Goal: Communication & Community: Answer question/provide support

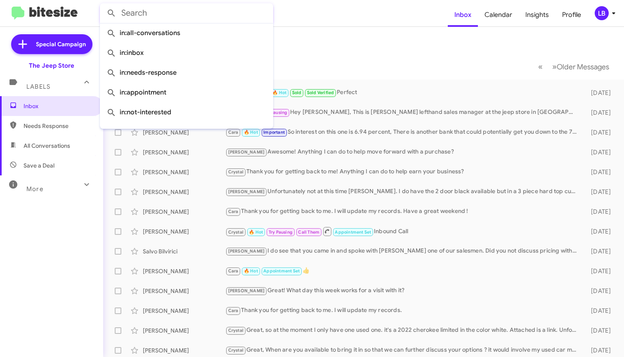
click at [206, 14] on input "text" at bounding box center [186, 13] width 173 height 20
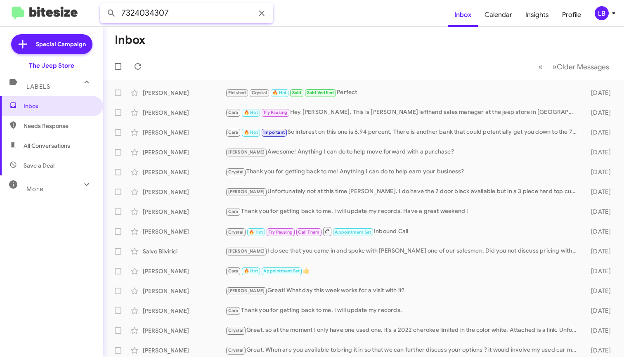
type input "7324034307"
click at [111, 13] on button at bounding box center [111, 13] width 17 height 17
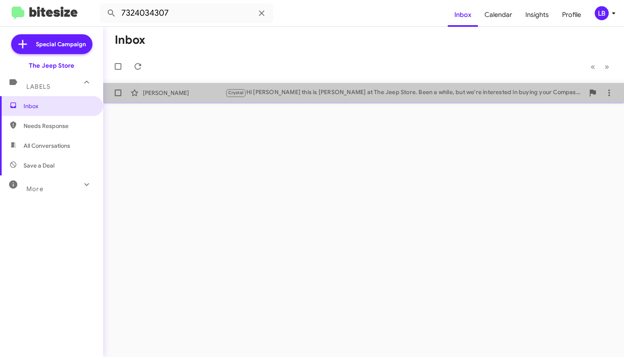
click at [329, 88] on div "Crystal Hi [PERSON_NAME] this is [PERSON_NAME] at The Jeep Store. Been a while,…" at bounding box center [404, 92] width 359 height 9
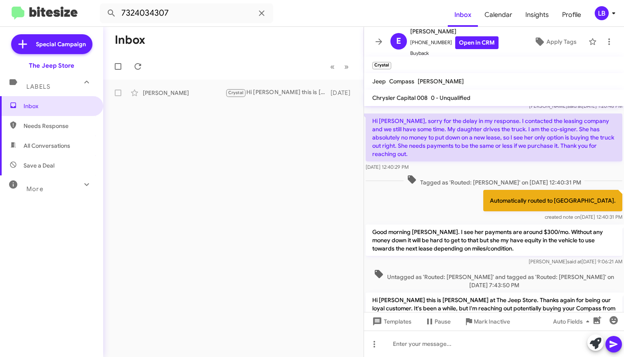
scroll to position [134, 0]
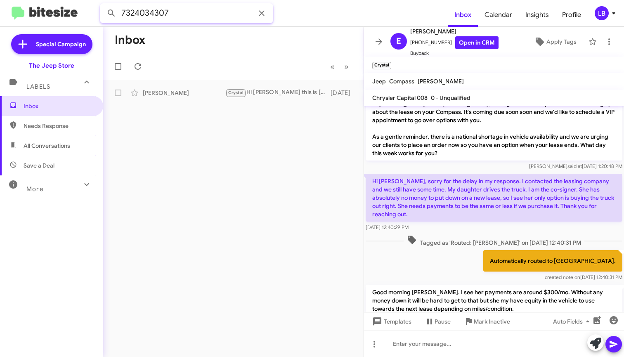
drag, startPoint x: 176, startPoint y: 9, endPoint x: 125, endPoint y: -3, distance: 52.3
click at [125, 0] on html "7324034307 Inbox Calendar Insights Profile LB Special Campaign The Jeep Store L…" at bounding box center [312, 178] width 624 height 357
click at [111, 13] on button at bounding box center [111, 13] width 17 height 17
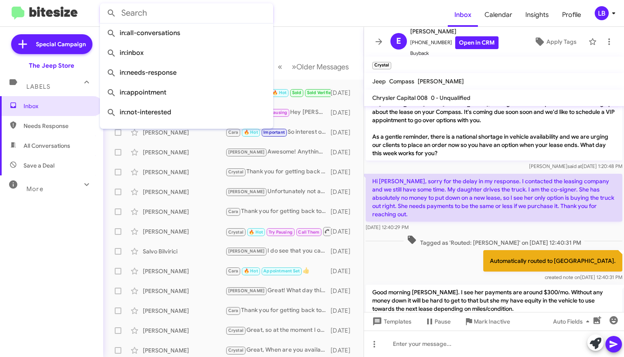
scroll to position [479, 0]
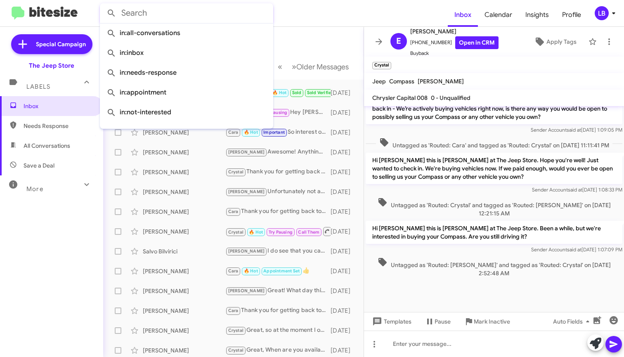
drag, startPoint x: 461, startPoint y: 150, endPoint x: 457, endPoint y: 143, distance: 7.8
click at [458, 147] on div "Untagged as 'Routed: Cara' and tagged as 'Routed: Crystal' on [DATE] 11:11:41 PM" at bounding box center [494, 143] width 260 height 15
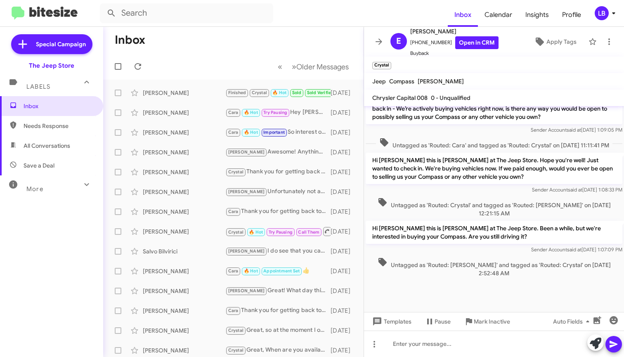
click at [457, 143] on span "Untagged as 'Routed: Cara' and tagged as 'Routed: Crystal' on [DATE] 11:11:41 PM" at bounding box center [494, 143] width 237 height 12
click at [43, 131] on span "Needs Response" at bounding box center [51, 126] width 103 height 20
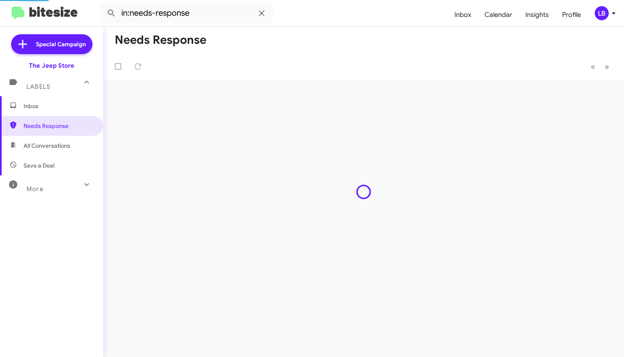
click at [48, 147] on span "All Conversations" at bounding box center [47, 146] width 47 height 8
type input "in:all-conversations"
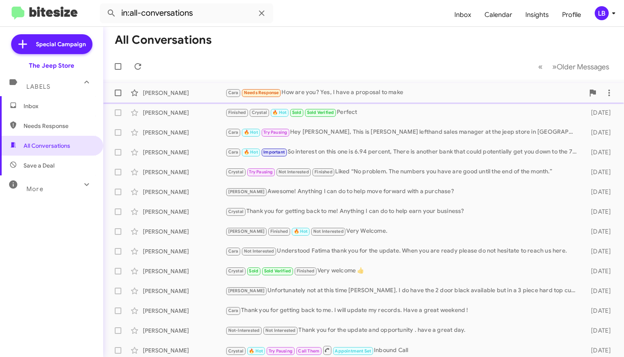
click at [304, 93] on div "Cara Needs Response How are you? Yes, I have a proposal to make" at bounding box center [404, 92] width 359 height 9
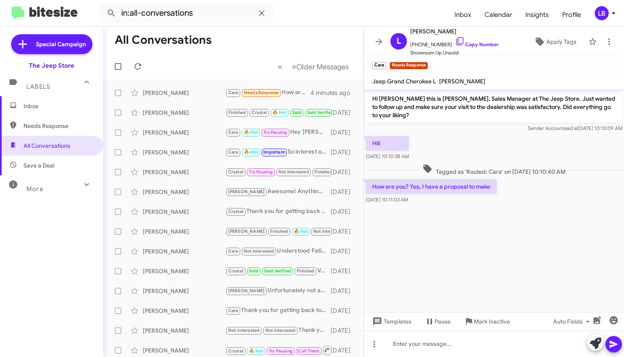
click at [490, 152] on div "Hiii [DATE] 10:10:38 AM" at bounding box center [494, 148] width 260 height 28
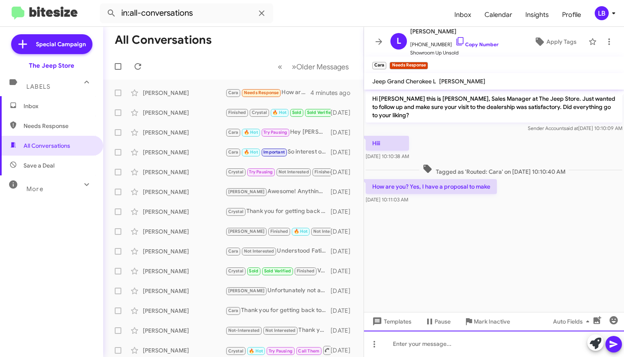
click at [467, 343] on div at bounding box center [494, 344] width 260 height 26
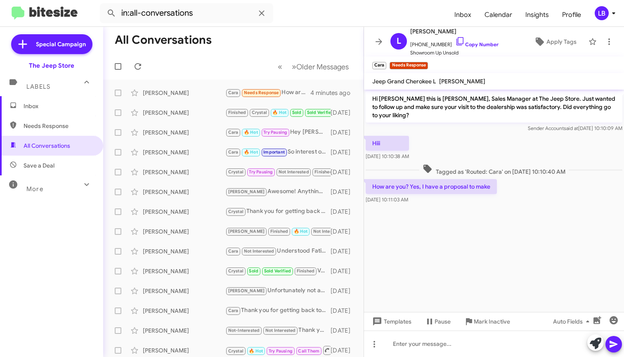
click at [472, 143] on div "Hiii [DATE] 10:10:38 AM" at bounding box center [494, 148] width 260 height 28
drag, startPoint x: 497, startPoint y: 207, endPoint x: 508, endPoint y: 180, distance: 29.3
click at [497, 207] on div at bounding box center [494, 210] width 260 height 8
click at [515, 168] on span "Tagged as 'Routed: Cara' on [DATE] 10:10:40 AM" at bounding box center [494, 170] width 149 height 12
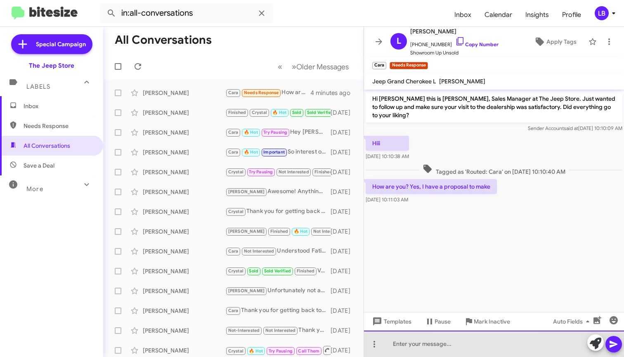
click at [476, 342] on div at bounding box center [494, 344] width 260 height 26
click at [443, 346] on div at bounding box center [494, 344] width 260 height 26
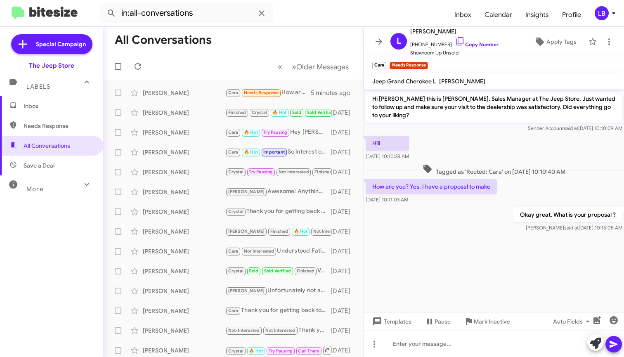
drag, startPoint x: 240, startPoint y: 71, endPoint x: 459, endPoint y: 187, distance: 247.5
click at [244, 73] on mat-toolbar-row "« Previous » Next Older Messages" at bounding box center [233, 66] width 261 height 26
click at [505, 161] on div "Hiii [DATE] 10:10:38 AM" at bounding box center [494, 148] width 260 height 28
click at [468, 132] on div "Sender Account said at [DATE] 10:10:09 AM" at bounding box center [494, 128] width 257 height 8
drag, startPoint x: 436, startPoint y: 44, endPoint x: 416, endPoint y: 47, distance: 20.8
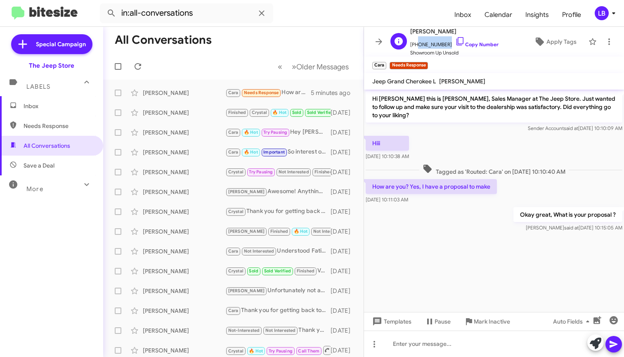
click at [416, 47] on span "[PHONE_NUMBER] Copy Number" at bounding box center [454, 42] width 88 height 12
copy span "8488449049"
click at [52, 116] on span "Needs Response" at bounding box center [51, 126] width 103 height 20
type input "in:needs-response"
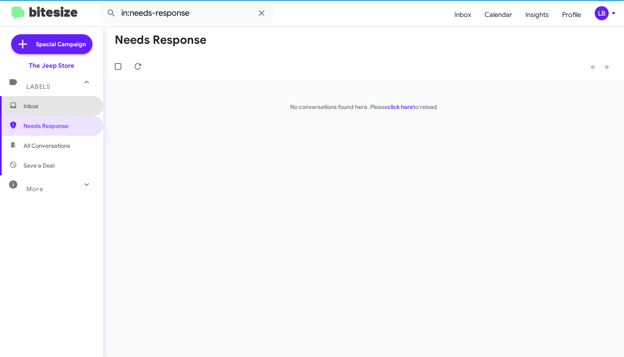
click at [52, 106] on span "Inbox" at bounding box center [59, 106] width 70 height 8
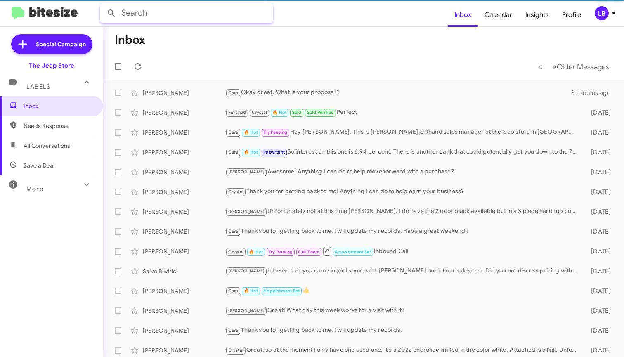
click at [175, 18] on input "text" at bounding box center [186, 13] width 173 height 20
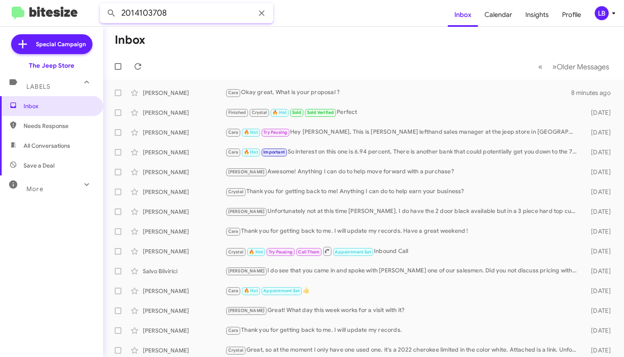
type input "2014103708"
click at [111, 13] on button at bounding box center [111, 13] width 17 height 17
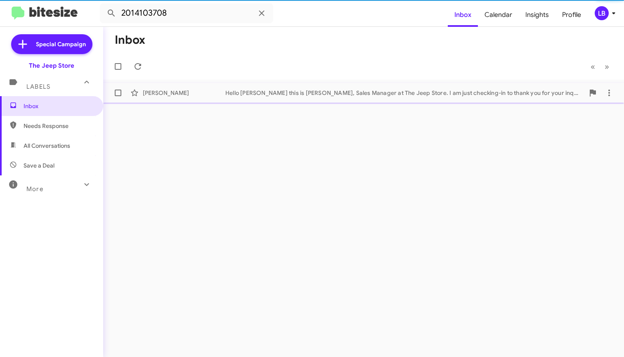
click at [227, 92] on div "Hello [PERSON_NAME] this is [PERSON_NAME], Sales Manager at The Jeep Store. I a…" at bounding box center [404, 93] width 359 height 8
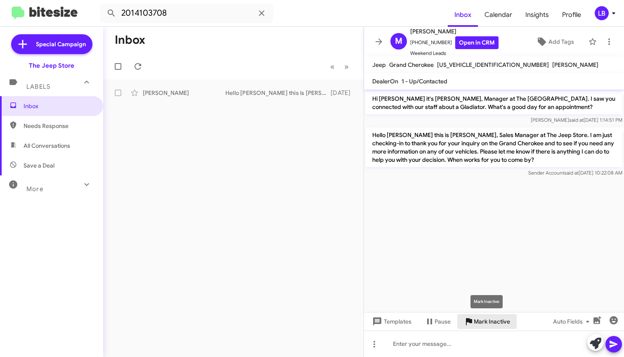
click at [481, 325] on span "Mark Inactive" at bounding box center [492, 321] width 36 height 15
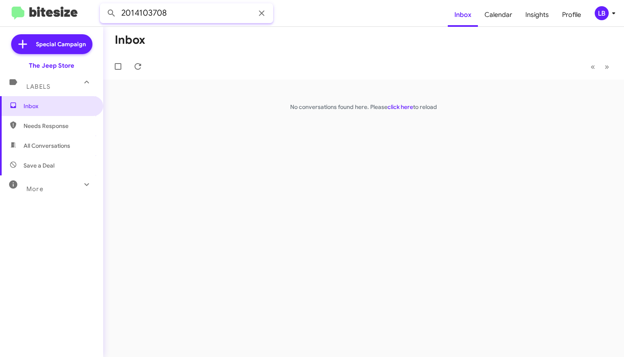
drag, startPoint x: 181, startPoint y: 16, endPoint x: 97, endPoint y: -3, distance: 86.7
click at [181, 16] on input "2014103708" at bounding box center [186, 13] width 173 height 20
drag, startPoint x: 97, startPoint y: -3, endPoint x: 78, endPoint y: -4, distance: 18.6
click at [78, 0] on html "2014103708 Inbox Calendar Insights Profile LB Special Campaign The Jeep Store L…" at bounding box center [312, 178] width 624 height 357
click at [111, 13] on button at bounding box center [111, 13] width 17 height 17
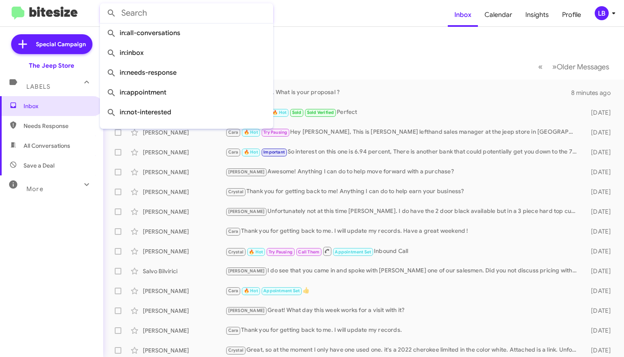
click at [403, 65] on mat-toolbar-row "« Previous » Next Older Messages" at bounding box center [363, 66] width 521 height 26
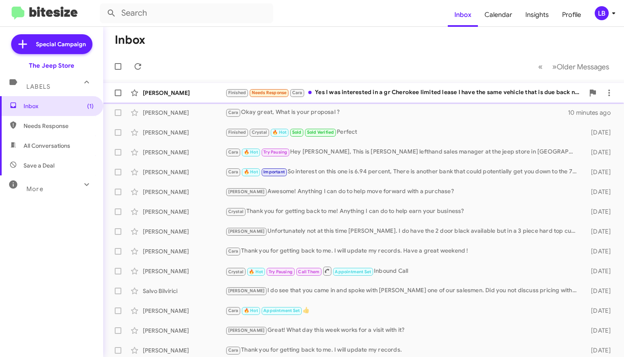
click at [204, 88] on div "[PERSON_NAME] Finished Needs Response Cara Yes I was interested in a gr Cheroke…" at bounding box center [364, 93] width 508 height 17
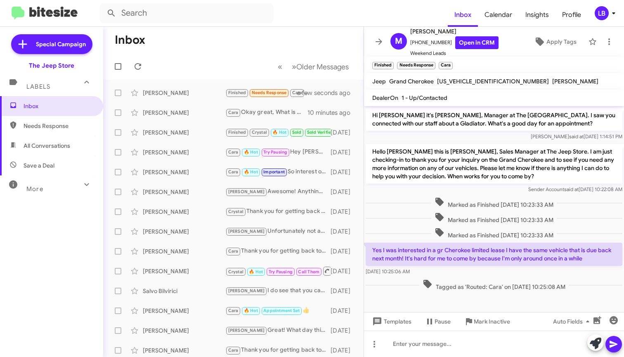
click at [408, 199] on div "Marked as Finished [DATE] 10:23:33 AM" at bounding box center [494, 203] width 257 height 12
click at [453, 185] on div "Hello [PERSON_NAME] this is [PERSON_NAME], Sales Manager at The Jeep Store. I a…" at bounding box center [494, 169] width 257 height 50
click at [464, 197] on span "Marked as Finished [DATE] 10:23:33 AM" at bounding box center [494, 203] width 126 height 12
click at [481, 325] on span "Mark Inactive" at bounding box center [492, 321] width 36 height 15
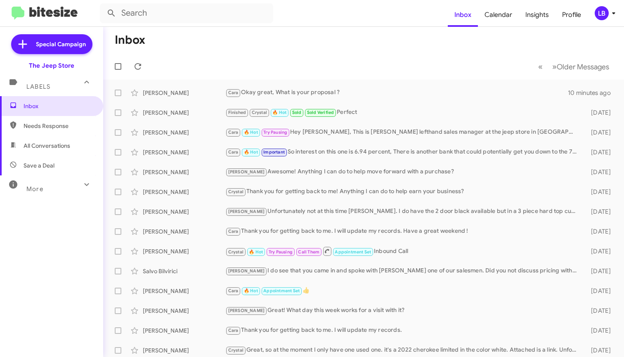
click at [328, 61] on mat-toolbar-row "« Previous » Next Older Messages" at bounding box center [363, 66] width 521 height 26
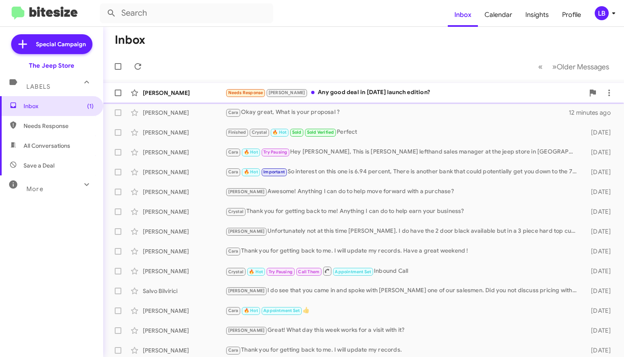
click at [321, 98] on div "[PERSON_NAME] Needs Response [PERSON_NAME] Any good deal in [DATE] launch editi…" at bounding box center [364, 93] width 508 height 17
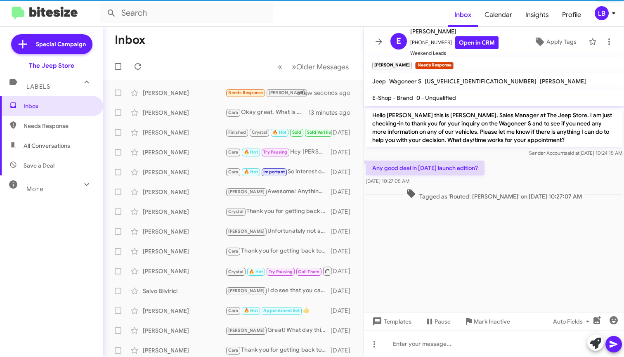
click at [503, 187] on div "Tagged as 'Routed: [PERSON_NAME]' on [DATE] 10:27:07 AM" at bounding box center [494, 194] width 260 height 15
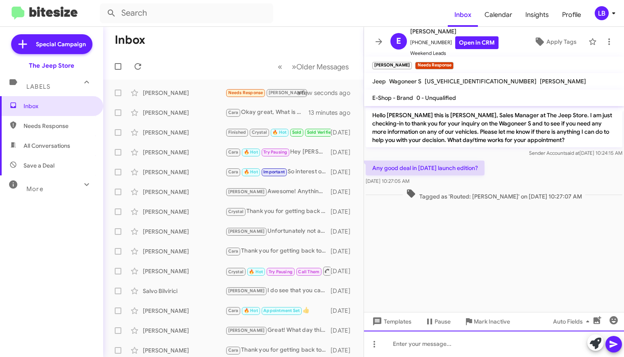
click at [461, 353] on div at bounding box center [494, 344] width 260 height 26
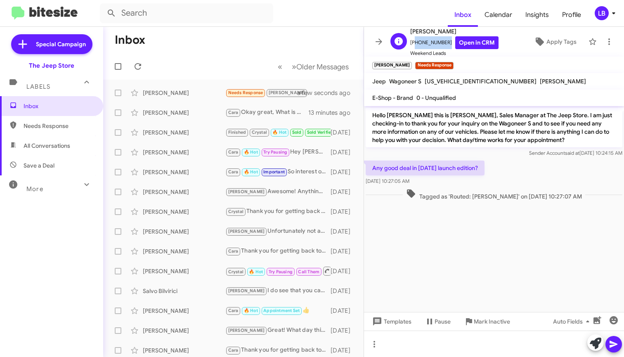
drag, startPoint x: 443, startPoint y: 43, endPoint x: 416, endPoint y: 45, distance: 27.4
click at [414, 46] on span "[PHONE_NUMBER] Open in CRM" at bounding box center [454, 42] width 88 height 13
copy span "19178037542"
click at [448, 151] on div "Sender Account said at [DATE] 10:24:15 AM" at bounding box center [494, 153] width 257 height 8
click at [310, 42] on mat-toolbar-row "Inbox" at bounding box center [233, 40] width 261 height 26
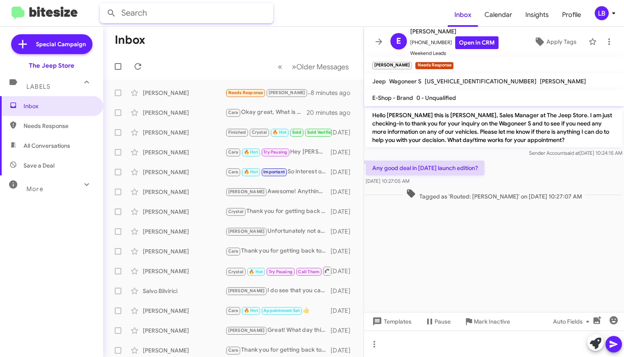
drag, startPoint x: 254, startPoint y: 20, endPoint x: 172, endPoint y: 2, distance: 84.2
click at [253, 19] on input "text" at bounding box center [186, 13] width 173 height 20
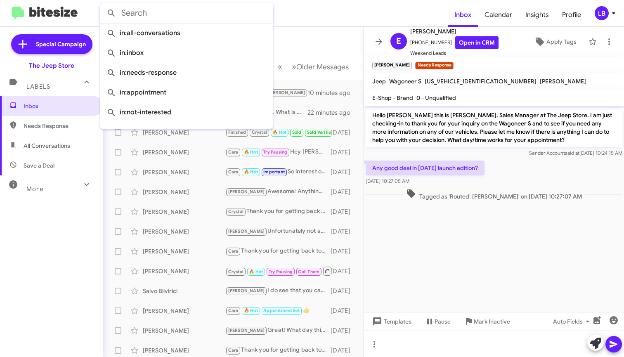
click at [303, 49] on mat-toolbar-row "Inbox" at bounding box center [233, 40] width 261 height 26
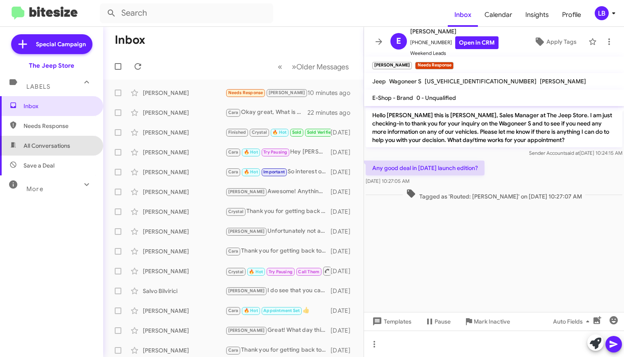
click at [56, 145] on span "All Conversations" at bounding box center [47, 146] width 47 height 8
type input "in:all-conversations"
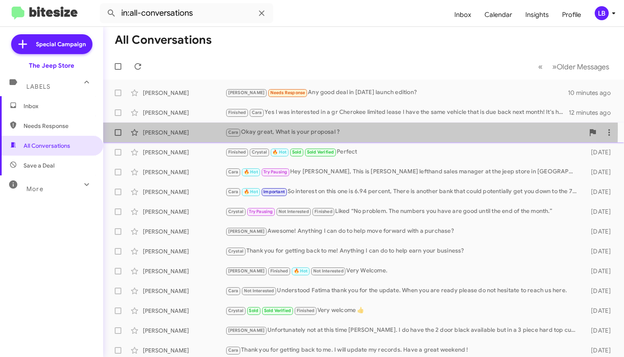
click at [187, 130] on div "[PERSON_NAME]" at bounding box center [184, 132] width 83 height 8
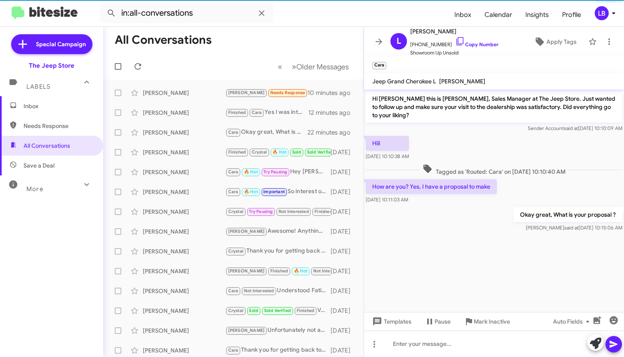
click at [538, 151] on div "Hiii [DATE] 10:10:38 AM" at bounding box center [494, 148] width 260 height 28
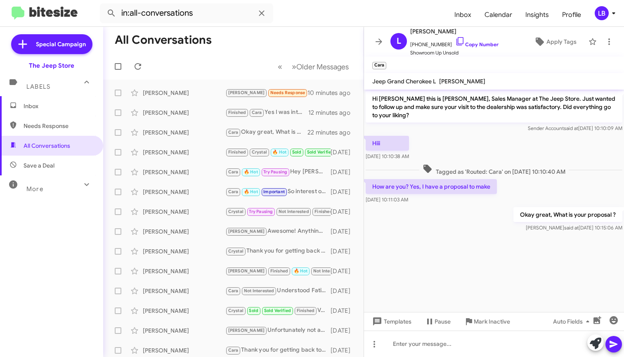
click at [543, 144] on div "Hiii [DATE] 10:10:38 AM" at bounding box center [494, 148] width 260 height 28
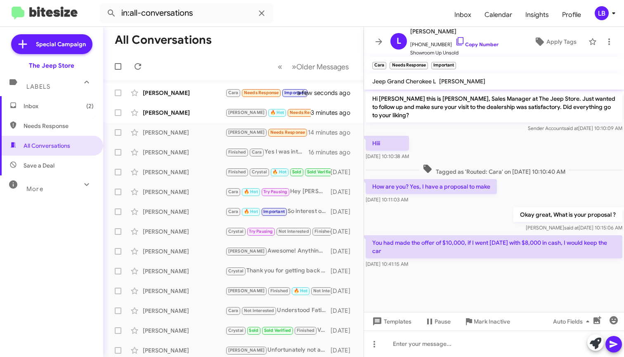
click at [528, 161] on div "Hiii [DATE] 10:10:38 AM" at bounding box center [494, 148] width 260 height 28
drag, startPoint x: 521, startPoint y: 145, endPoint x: 529, endPoint y: 136, distance: 11.7
click at [521, 145] on div "Hiii [DATE] 10:10:38 AM" at bounding box center [494, 148] width 260 height 28
click at [519, 153] on div "Hiii [DATE] 10:10:38 AM" at bounding box center [494, 148] width 260 height 28
click at [515, 166] on span "Tagged as 'Routed: Cara' on [DATE] 10:10:40 AM" at bounding box center [494, 170] width 149 height 12
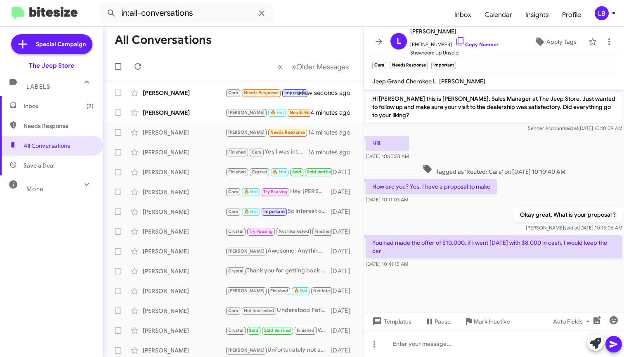
click at [502, 154] on div "Hiii [DATE] 10:10:38 AM" at bounding box center [494, 148] width 260 height 28
click at [509, 168] on span "Tagged as 'Routed: Cara' on [DATE] 10:10:40 AM" at bounding box center [494, 170] width 149 height 12
click at [496, 147] on div "Hiii [DATE] 10:10:38 AM" at bounding box center [494, 148] width 260 height 28
click at [528, 181] on div "How are you? Yes, I have a proposal to make [DATE] 10:11:03 AM" at bounding box center [494, 192] width 260 height 28
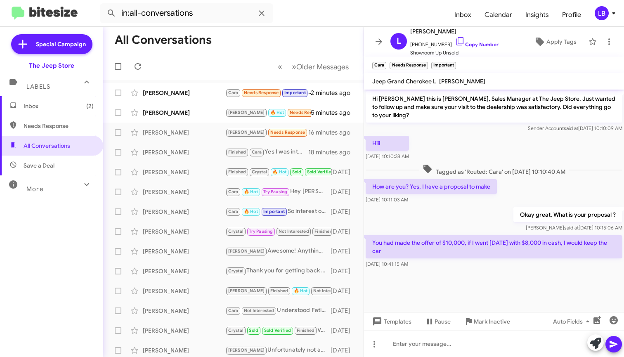
drag, startPoint x: 510, startPoint y: 192, endPoint x: 508, endPoint y: 174, distance: 17.8
click at [509, 190] on div "How are you? Yes, I have a proposal to make [DATE] 10:11:03 AM" at bounding box center [494, 192] width 260 height 28
click at [500, 175] on span "Tagged as 'Routed: Cara' on [DATE] 10:10:40 AM" at bounding box center [494, 170] width 149 height 12
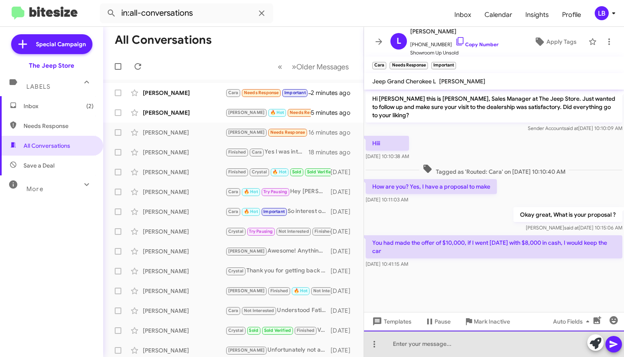
click at [434, 345] on div at bounding box center [494, 344] width 260 height 26
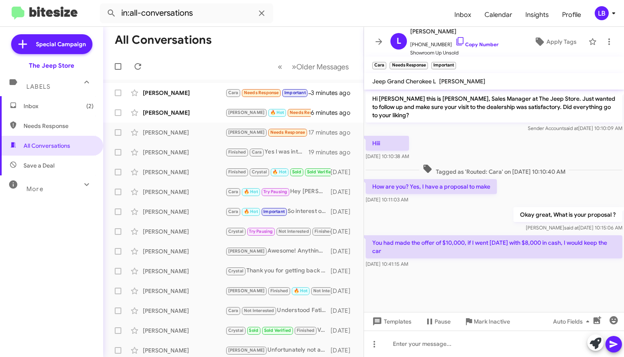
click at [473, 297] on cdk-virtual-scroll-viewport "Hi [PERSON_NAME] this is [PERSON_NAME], Sales Manager at The Jeep Store. Just w…" at bounding box center [494, 201] width 260 height 223
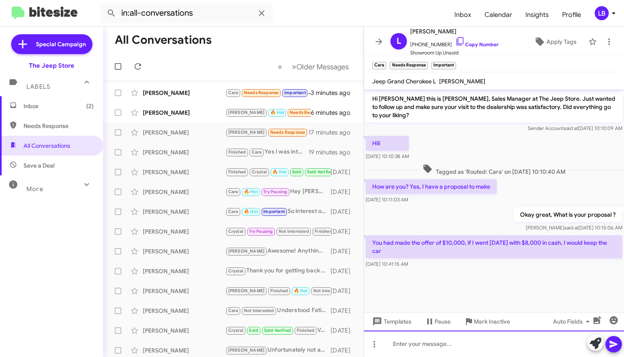
click at [452, 341] on div at bounding box center [494, 344] width 260 height 26
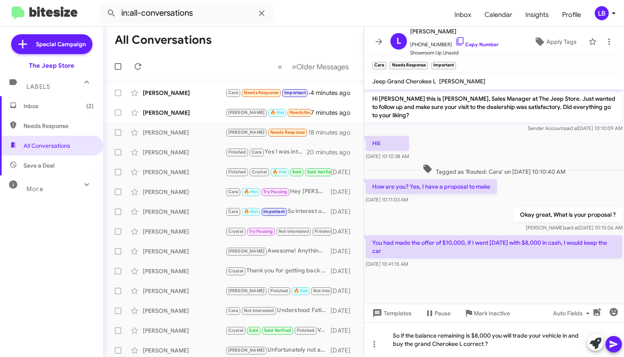
click at [434, 220] on div "Okay great, What is your proposal ? [PERSON_NAME] said at [DATE] 10:15:06 AM" at bounding box center [494, 220] width 260 height 28
click at [501, 346] on div "So if the balance remaining is $8,000 you will trade your vehicle in and buy th…" at bounding box center [494, 339] width 260 height 35
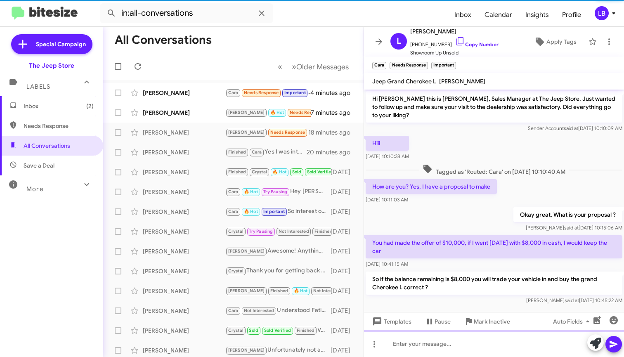
scroll to position [9, 0]
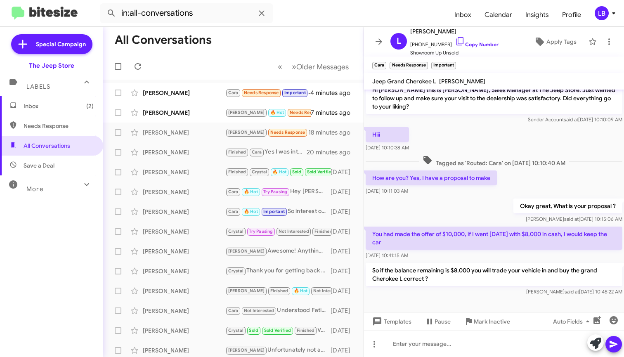
click at [539, 157] on span "Tagged as 'Routed: Cara' on [DATE] 10:10:40 AM" at bounding box center [494, 161] width 149 height 12
click at [512, 137] on div "Hiii [DATE] 10:10:38 AM" at bounding box center [494, 140] width 260 height 28
click at [475, 123] on div "Sender Account said at [DATE] 10:10:09 AM" at bounding box center [494, 120] width 257 height 8
click at [476, 126] on div "Hiii [DATE] 10:10:38 AM" at bounding box center [494, 140] width 260 height 28
click at [188, 112] on div "[PERSON_NAME]" at bounding box center [184, 113] width 83 height 8
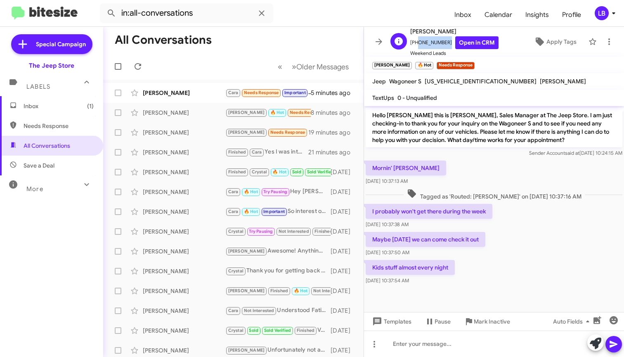
drag, startPoint x: 441, startPoint y: 44, endPoint x: 415, endPoint y: 47, distance: 25.8
click at [415, 47] on span "[PHONE_NUMBER] Open in CRM" at bounding box center [454, 42] width 88 height 13
copy span "7325819228"
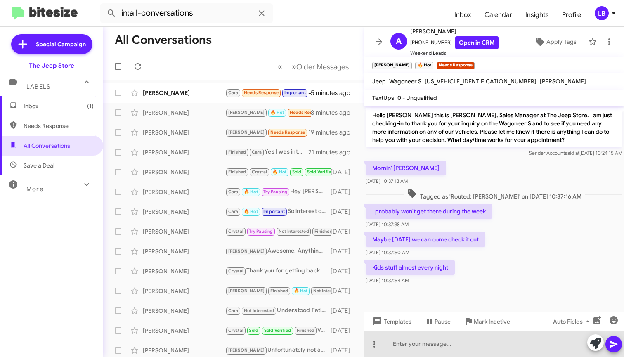
click at [455, 351] on div at bounding box center [494, 344] width 260 height 26
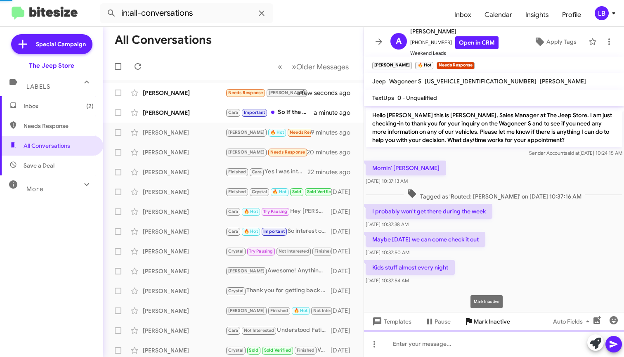
scroll to position [25, 0]
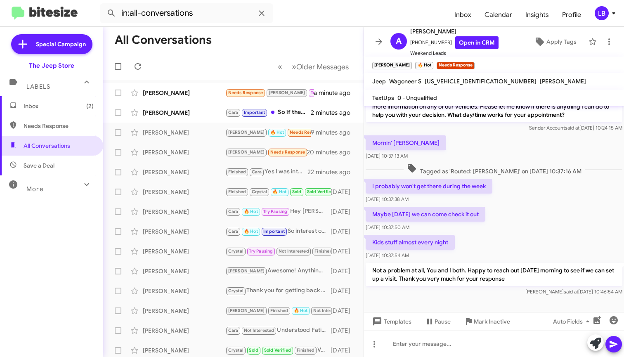
click at [476, 149] on div "Mornin' [PERSON_NAME] [DATE] 10:37:13 AM" at bounding box center [494, 148] width 260 height 28
drag, startPoint x: 476, startPoint y: 149, endPoint x: 472, endPoint y: 149, distance: 4.1
click at [476, 149] on div "Mornin' [PERSON_NAME] [DATE] 10:37:13 AM" at bounding box center [494, 148] width 260 height 28
click at [472, 149] on div "Mornin' [PERSON_NAME] [DATE] 10:37:13 AM" at bounding box center [494, 148] width 260 height 28
click at [468, 143] on div "Mornin' [PERSON_NAME] [DATE] 10:37:13 AM" at bounding box center [494, 148] width 260 height 28
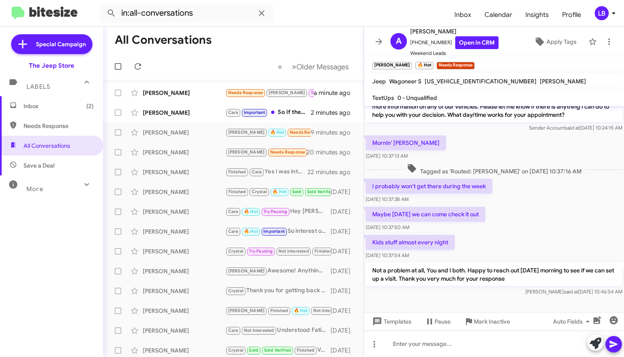
click at [468, 143] on div "Mornin' [PERSON_NAME] [DATE] 10:37:13 AM" at bounding box center [494, 148] width 260 height 28
click at [217, 81] on mat-action-list "[PERSON_NAME] Needs Response [PERSON_NAME] Pausing Hi,have to wait for my boss,…" at bounding box center [233, 280] width 261 height 400
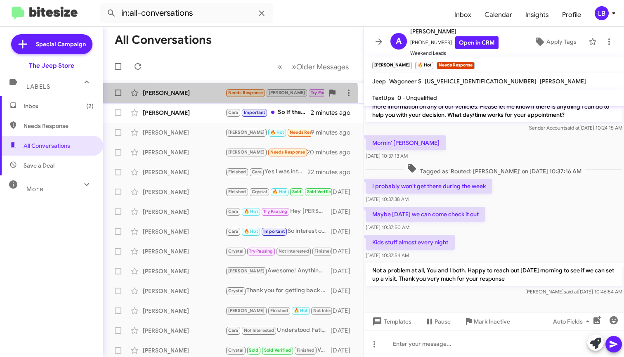
click at [203, 99] on div "[PERSON_NAME] Needs Response [PERSON_NAME] Pausing Hi,have to wait for my boss,…" at bounding box center [233, 93] width 247 height 17
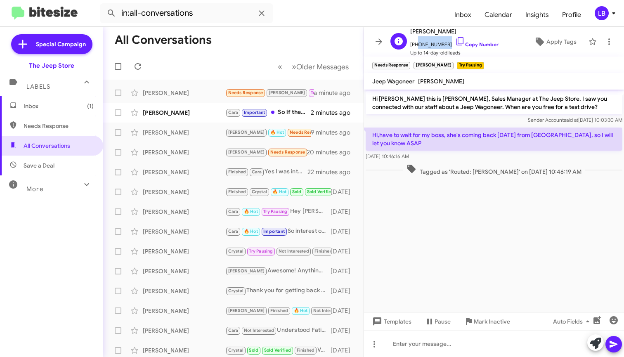
drag, startPoint x: 444, startPoint y: 46, endPoint x: 416, endPoint y: 46, distance: 28.1
click at [416, 46] on span "[PHONE_NUMBER] Copy Number" at bounding box center [454, 42] width 88 height 12
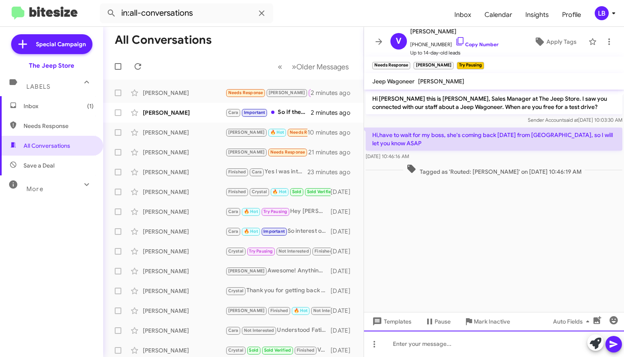
click at [460, 343] on div at bounding box center [494, 344] width 260 height 26
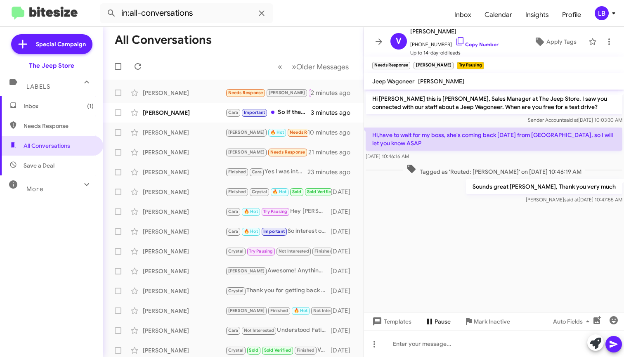
click at [438, 323] on span "Pause" at bounding box center [443, 321] width 16 height 15
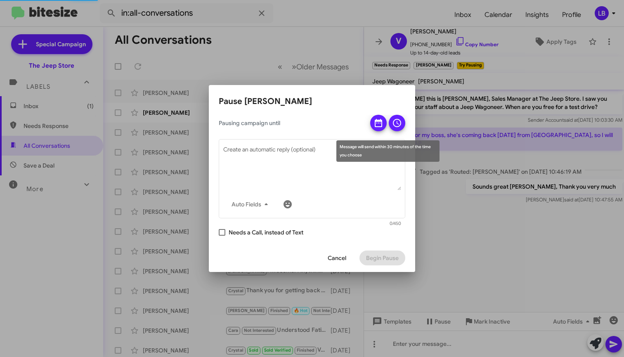
click at [379, 119] on icon at bounding box center [378, 123] width 7 height 8
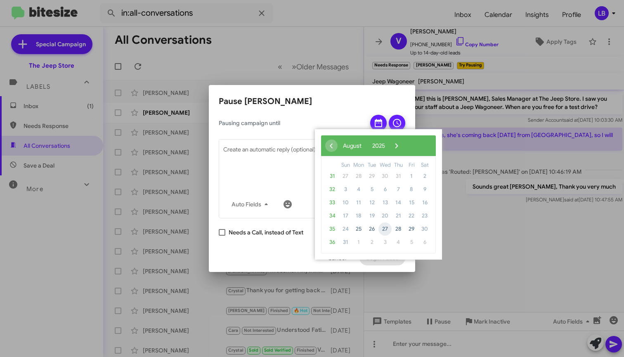
click at [383, 230] on span "27" at bounding box center [385, 229] width 13 height 13
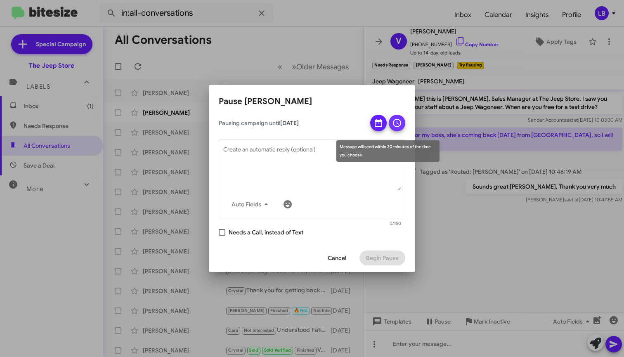
click at [402, 124] on icon at bounding box center [397, 123] width 10 height 10
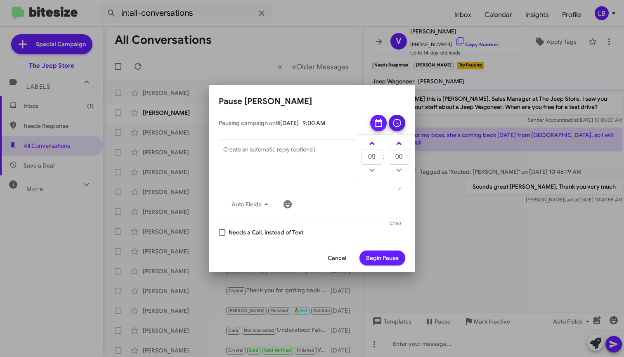
click at [383, 261] on span "Begin Pause" at bounding box center [382, 258] width 33 height 15
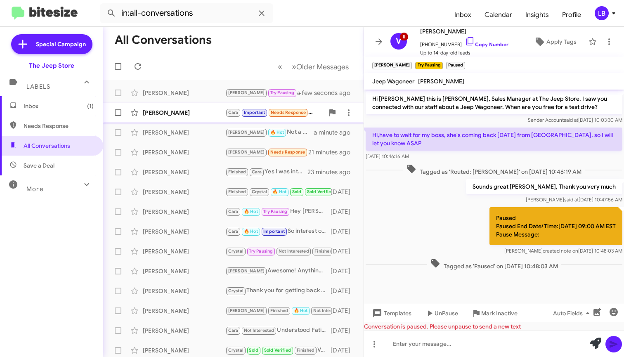
click at [184, 110] on div "[PERSON_NAME]" at bounding box center [184, 113] width 83 height 8
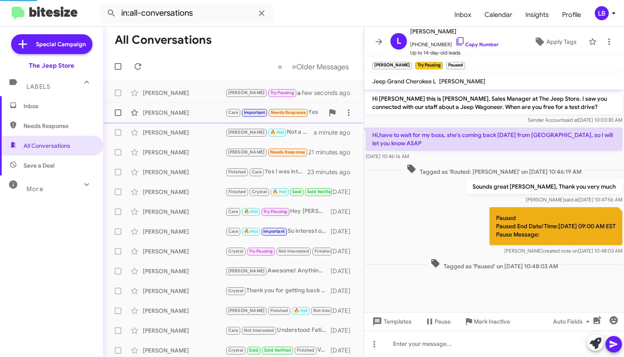
scroll to position [39, 0]
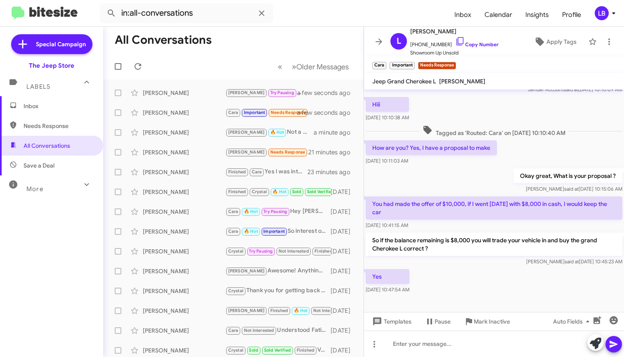
drag, startPoint x: 540, startPoint y: 148, endPoint x: 532, endPoint y: 118, distance: 31.4
click at [540, 148] on div "How are you? Yes, I have a proposal to make [DATE] 10:11:03 AM" at bounding box center [494, 153] width 260 height 28
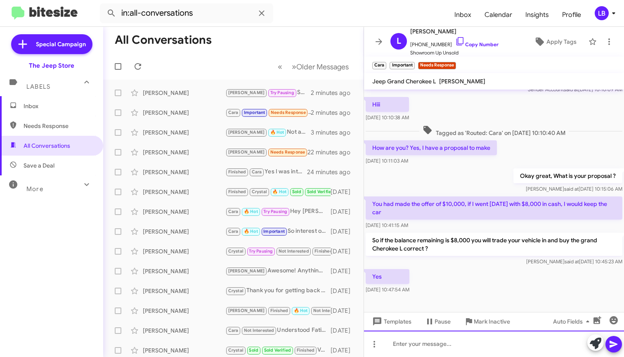
click at [429, 344] on div at bounding box center [494, 344] width 260 height 26
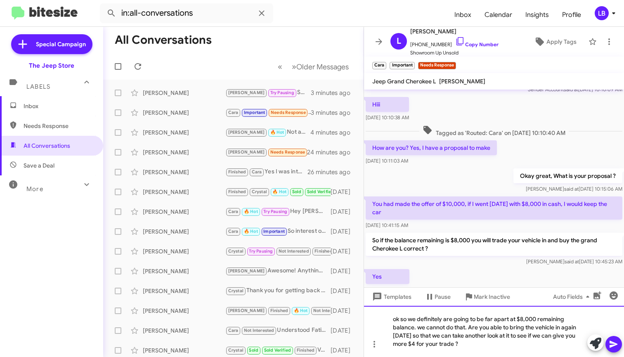
drag, startPoint x: 415, startPoint y: 343, endPoint x: 430, endPoint y: 313, distance: 33.4
click at [415, 343] on div "ok so we definitely are going to be far apart at $8,000 remaining balance. we c…" at bounding box center [494, 331] width 260 height 51
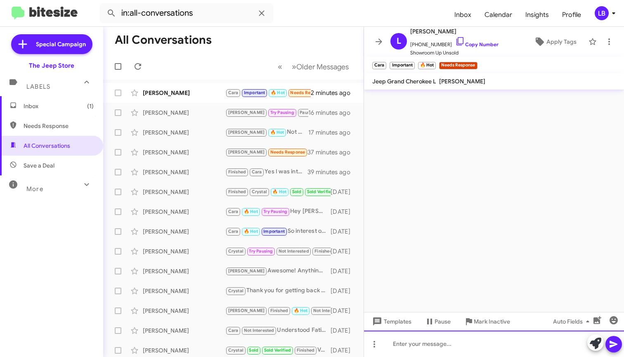
scroll to position [0, 0]
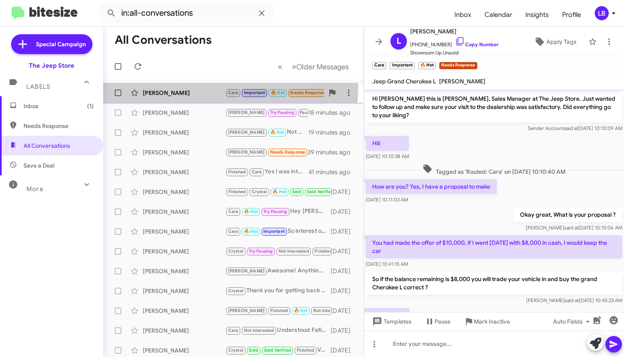
click at [177, 86] on div "[PERSON_NAME] [PERSON_NAME] Important 🔥 Hot Needs Response I can only offer $8,…" at bounding box center [233, 93] width 247 height 17
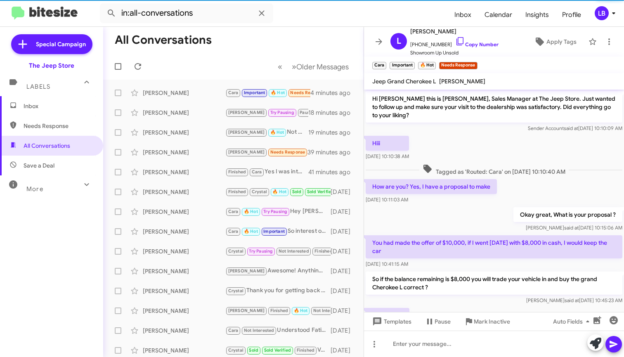
scroll to position [124, 0]
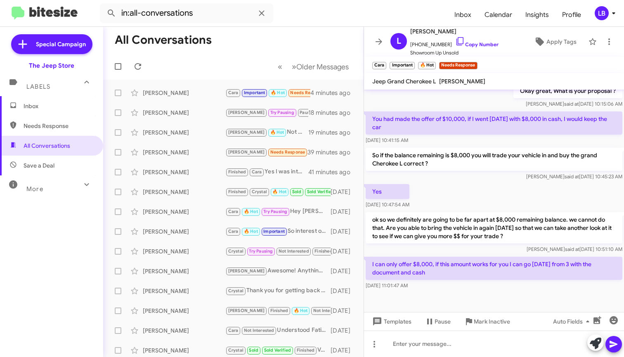
click at [469, 179] on div "[PERSON_NAME] said at [DATE] 10:45:23 AM" at bounding box center [494, 177] width 257 height 8
drag, startPoint x: 455, startPoint y: 137, endPoint x: 447, endPoint y: 161, distance: 25.9
click at [455, 137] on div "[DATE] 10:41:15 AM" at bounding box center [494, 140] width 257 height 8
drag, startPoint x: 460, startPoint y: 198, endPoint x: 457, endPoint y: 215, distance: 17.7
click at [460, 198] on div "Yes [DATE] 10:47:54 AM" at bounding box center [494, 197] width 260 height 28
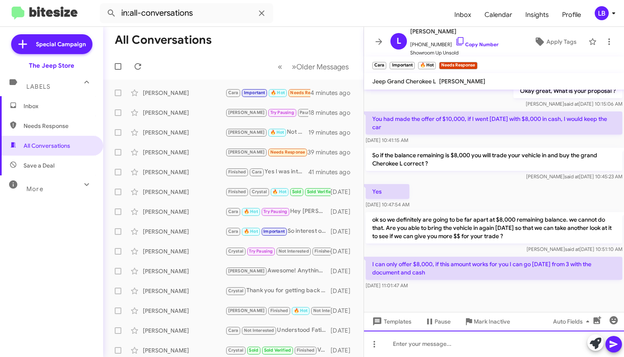
drag, startPoint x: 456, startPoint y: 348, endPoint x: 539, endPoint y: 211, distance: 160.5
click at [456, 348] on div at bounding box center [494, 344] width 260 height 26
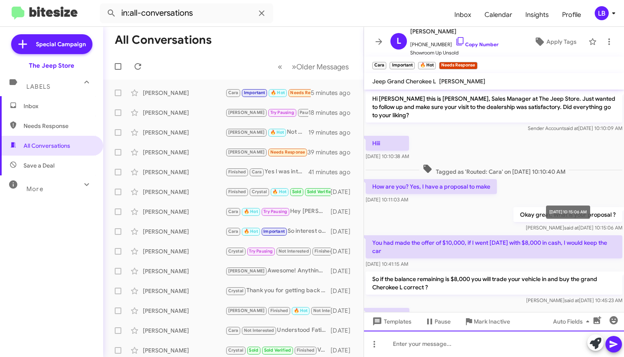
scroll to position [162, 0]
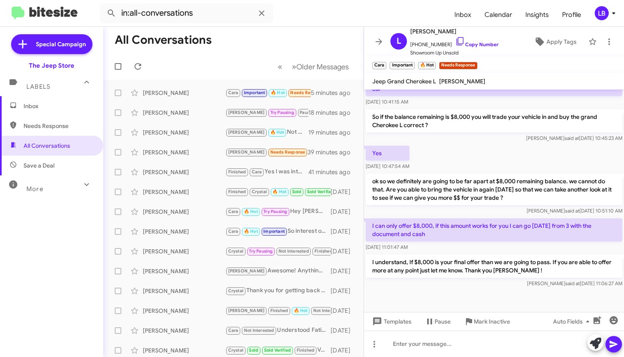
drag, startPoint x: 416, startPoint y: 239, endPoint x: 368, endPoint y: 223, distance: 50.5
click at [368, 223] on p "I can only offer $8,000, if this amount works for you I can go [DATE] from 3 wi…" at bounding box center [494, 229] width 257 height 23
copy p "I can only offer $8,000, if this amount works for you I can go [DATE] from 3 wi…"
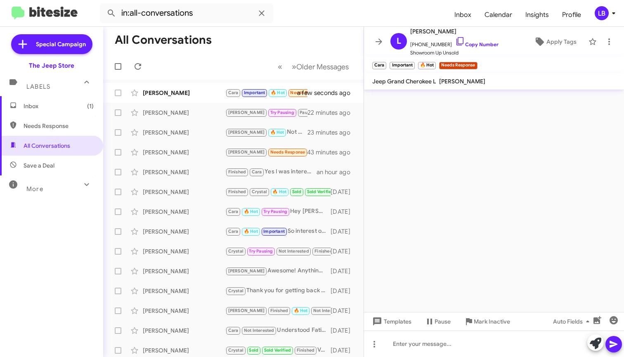
scroll to position [0, 0]
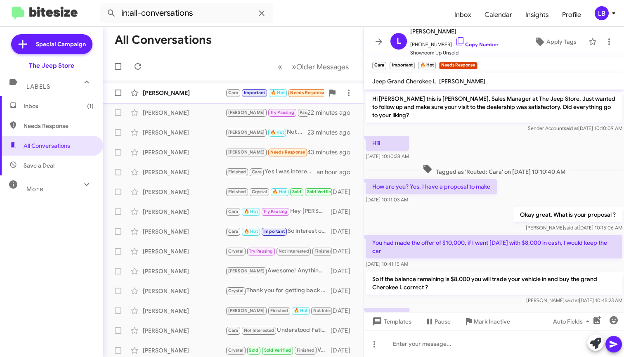
click at [193, 95] on div "[PERSON_NAME]" at bounding box center [184, 93] width 83 height 8
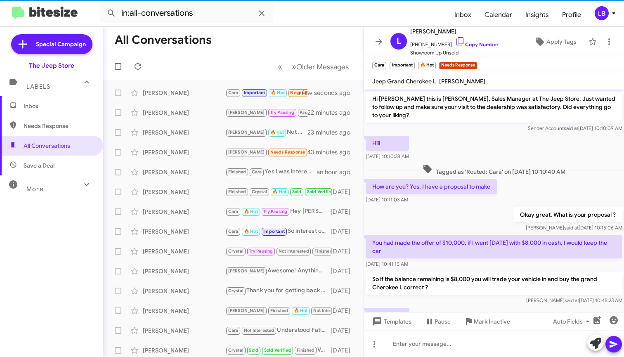
scroll to position [192, 0]
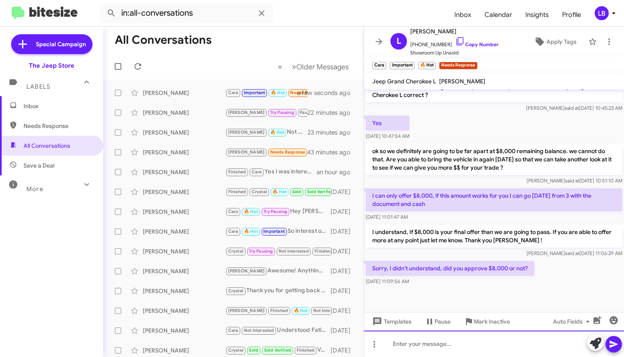
click at [467, 346] on div at bounding box center [494, 344] width 260 height 26
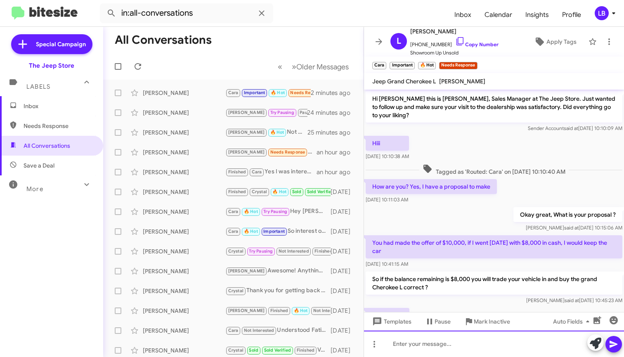
scroll to position [231, 0]
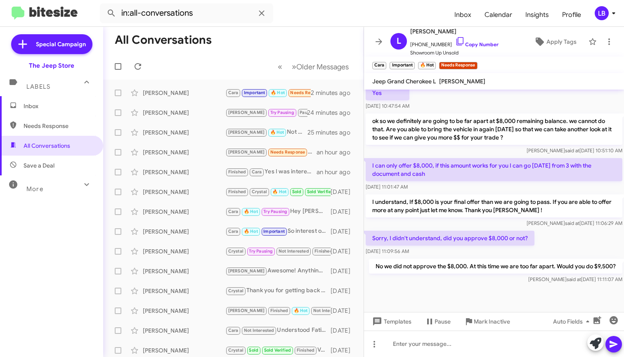
click at [502, 219] on div "[PERSON_NAME] said at [DATE] 11:06:29 AM" at bounding box center [494, 223] width 257 height 8
click at [567, 243] on div "Sorry, I didn't understand, did you approve $8,000 or not? [DATE] 11:09:56 AM" at bounding box center [494, 243] width 260 height 28
click at [244, 36] on mat-toolbar-row "All Conversations" at bounding box center [233, 40] width 261 height 26
click at [230, 60] on mat-toolbar-row "« Previous » Next Older Messages" at bounding box center [233, 66] width 261 height 26
click at [177, 235] on div "[PERSON_NAME]" at bounding box center [184, 232] width 83 height 8
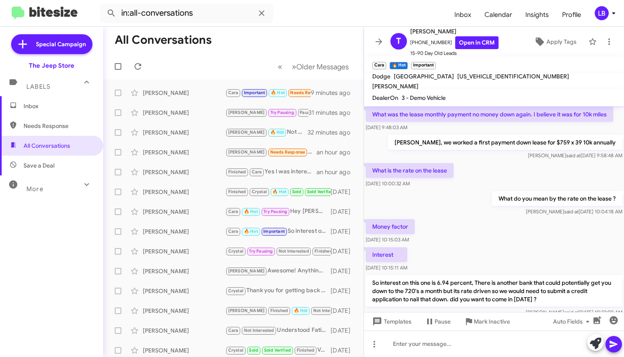
scroll to position [247, 0]
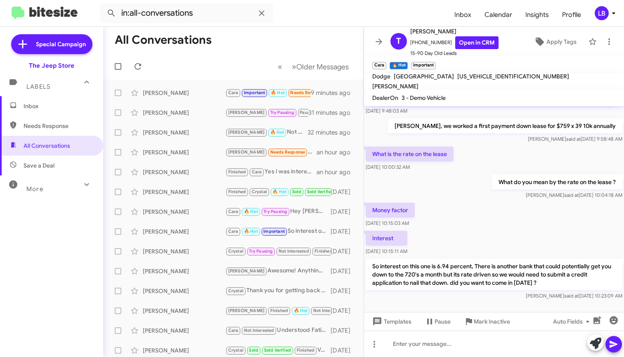
click at [497, 201] on div "Money factor [DATE] 10:15:03 AM" at bounding box center [494, 215] width 260 height 28
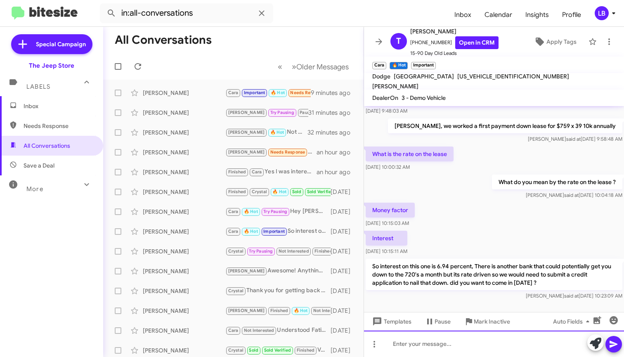
click at [445, 356] on div at bounding box center [494, 344] width 260 height 26
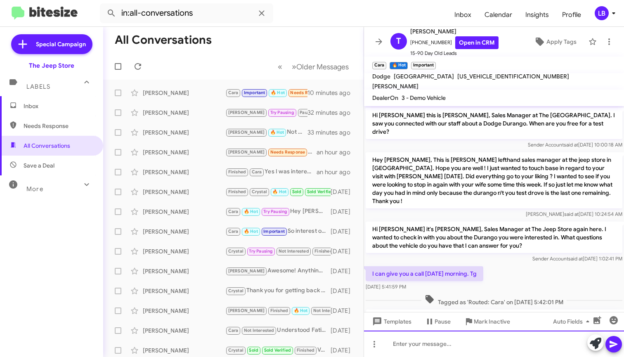
scroll to position [294, 0]
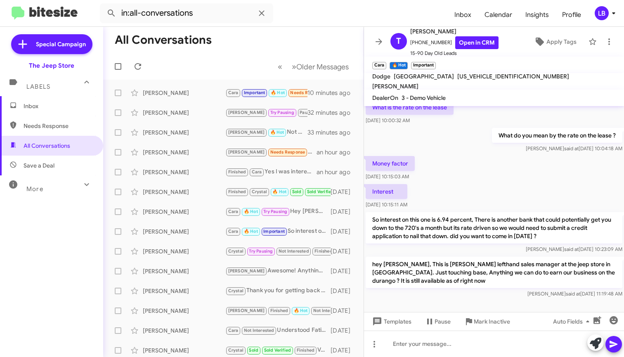
click at [488, 154] on div "Money factor [DATE] 10:15:03 AM" at bounding box center [494, 168] width 260 height 28
click at [467, 164] on div "Money factor [DATE] 10:15:03 AM" at bounding box center [494, 168] width 260 height 28
click at [297, 30] on mat-toolbar-row "All Conversations" at bounding box center [233, 40] width 261 height 26
click at [261, 11] on icon at bounding box center [262, 13] width 10 height 10
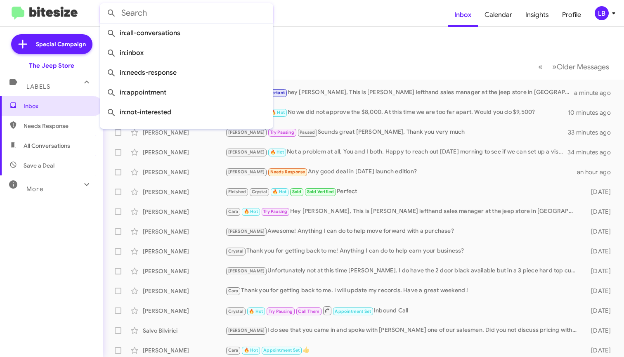
click at [365, 31] on mat-toolbar-row "Inbox" at bounding box center [363, 40] width 521 height 26
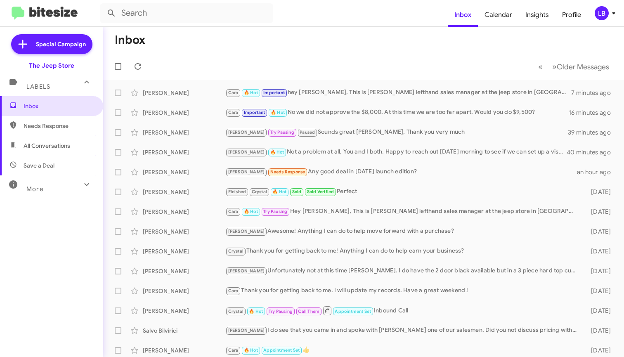
drag, startPoint x: 225, startPoint y: 33, endPoint x: 220, endPoint y: 29, distance: 6.4
click at [225, 33] on mat-toolbar-row "Inbox" at bounding box center [363, 40] width 521 height 26
click at [209, 55] on mat-toolbar-row "« Previous » Next Older Messages" at bounding box center [363, 66] width 521 height 26
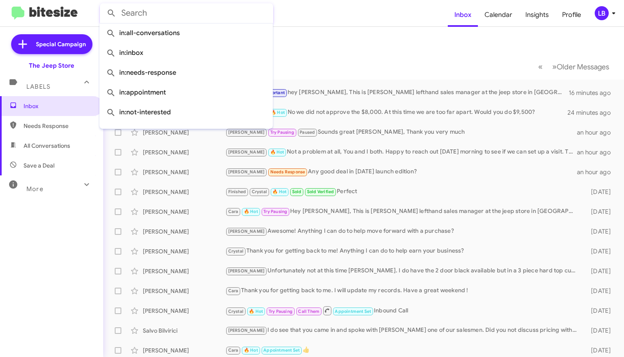
scroll to position [0, 0]
click at [328, 47] on mat-toolbar-row "Inbox" at bounding box center [363, 40] width 521 height 26
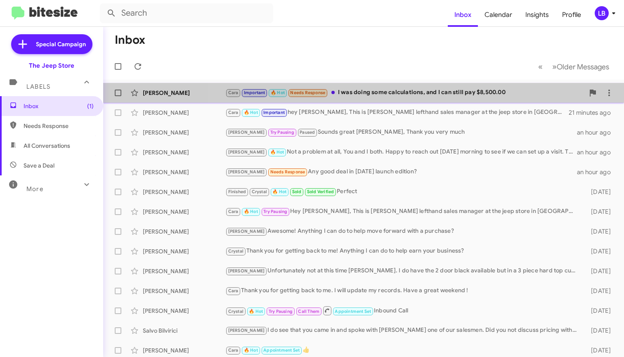
click at [377, 95] on div "Cara Important 🔥 Hot Needs Response I was doing some calculations, and I can st…" at bounding box center [404, 92] width 359 height 9
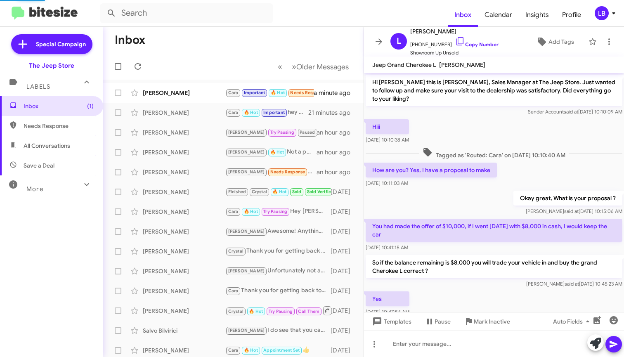
scroll to position [228, 0]
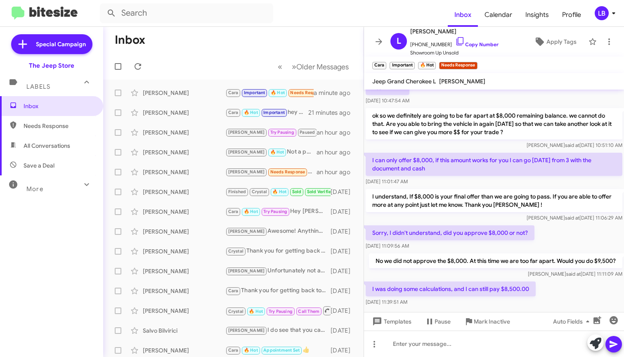
drag, startPoint x: 560, startPoint y: 237, endPoint x: 556, endPoint y: 244, distance: 8.9
click at [559, 237] on div "Sorry, I didn't understand, did you approve $8,000 or not? [DATE] 11:09:56 AM" at bounding box center [494, 238] width 260 height 28
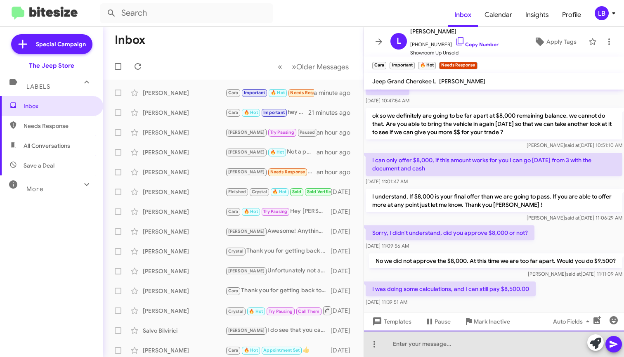
drag, startPoint x: 533, startPoint y: 353, endPoint x: 539, endPoint y: 285, distance: 68.9
click at [532, 352] on div at bounding box center [494, 344] width 260 height 26
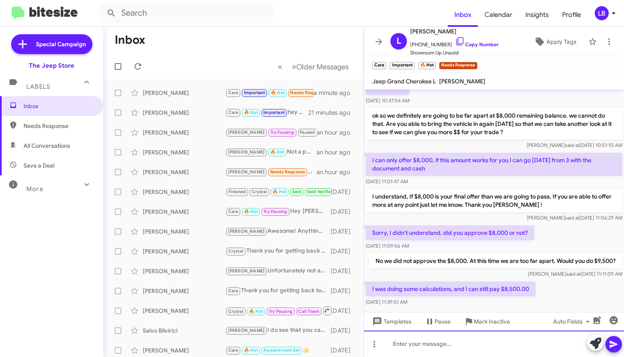
click at [463, 345] on div at bounding box center [494, 344] width 260 height 26
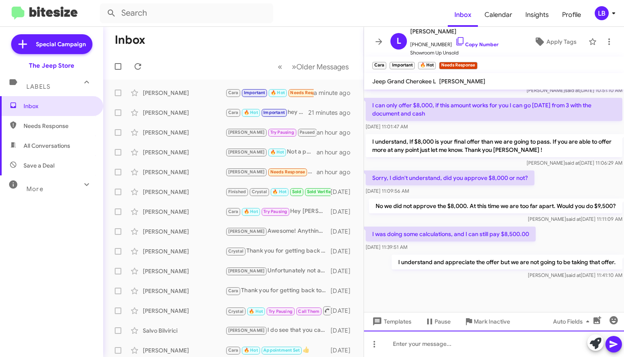
scroll to position [1, 0]
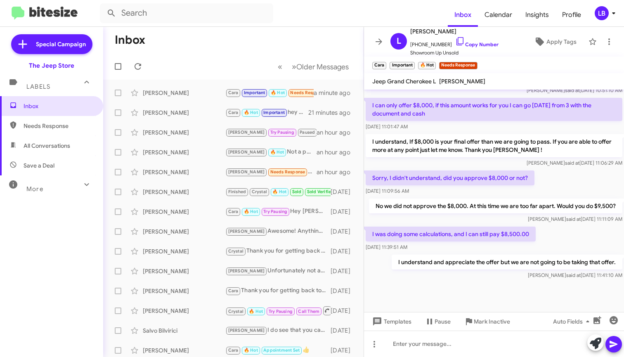
drag, startPoint x: 209, startPoint y: 43, endPoint x: 180, endPoint y: 25, distance: 34.8
click at [209, 43] on mat-toolbar-row "Inbox" at bounding box center [233, 40] width 261 height 26
click at [245, 36] on mat-toolbar-row "Inbox" at bounding box center [233, 40] width 261 height 26
click at [231, 58] on mat-toolbar-row "« Previous » Next Older Messages" at bounding box center [233, 66] width 261 height 26
drag, startPoint x: 198, startPoint y: 95, endPoint x: 17, endPoint y: 109, distance: 181.7
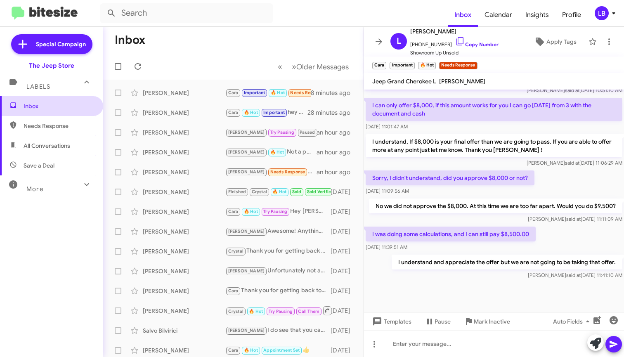
click at [17, 109] on mat-sidenav-container "Special Campaign The Jeep Store Labels Inbox Needs Response All Conversations S…" at bounding box center [312, 192] width 624 height 330
click at [269, 37] on mat-toolbar-row "Inbox" at bounding box center [233, 40] width 261 height 26
click at [209, 30] on mat-toolbar-row "Inbox" at bounding box center [233, 40] width 261 height 26
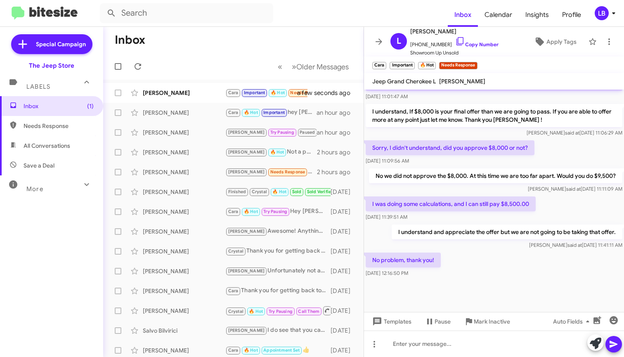
scroll to position [3, 0]
click at [498, 265] on div "No problem, thank you! [DATE] 12:16:50 PM" at bounding box center [494, 265] width 260 height 28
click at [491, 317] on span "Mark Inactive" at bounding box center [492, 321] width 36 height 15
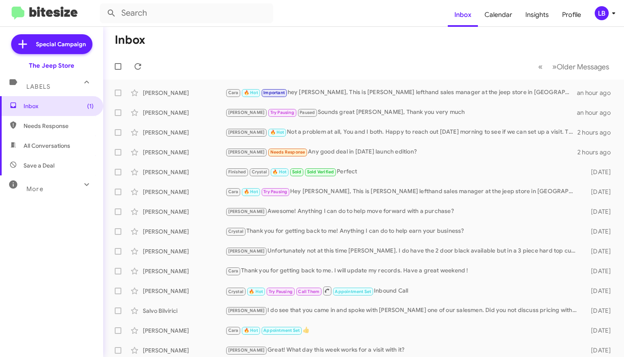
click at [396, 64] on mat-toolbar-row "« Previous » Next Older Messages" at bounding box center [363, 66] width 521 height 26
drag, startPoint x: 282, startPoint y: 64, endPoint x: 329, endPoint y: 24, distance: 61.5
click at [282, 64] on mat-toolbar-row "« Previous » Next Older Messages" at bounding box center [363, 66] width 521 height 26
click at [55, 98] on span "Inbox (1)" at bounding box center [51, 106] width 103 height 20
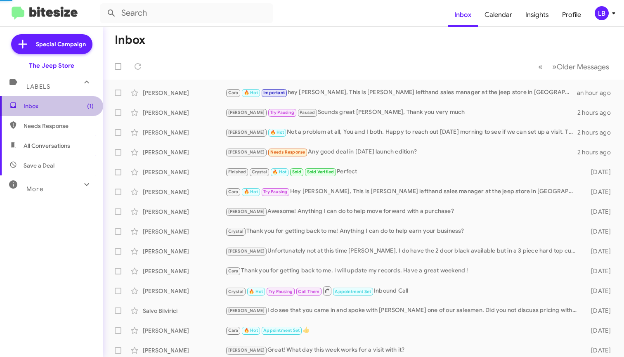
click at [55, 98] on span "Inbox (1)" at bounding box center [51, 106] width 103 height 20
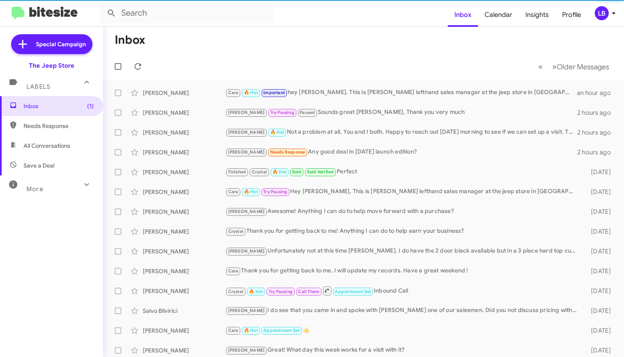
click at [59, 136] on span "All Conversations" at bounding box center [51, 146] width 103 height 20
type input "in:all-conversations"
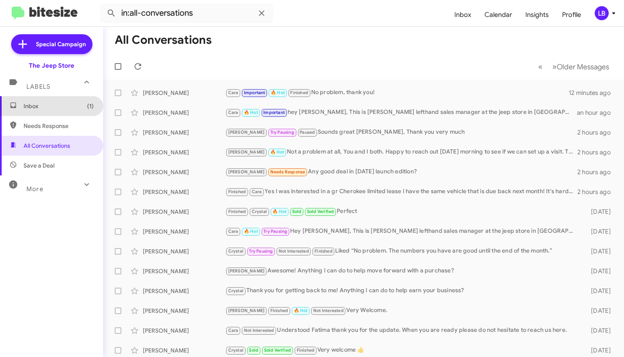
click at [70, 103] on span "Inbox (1)" at bounding box center [59, 106] width 70 height 8
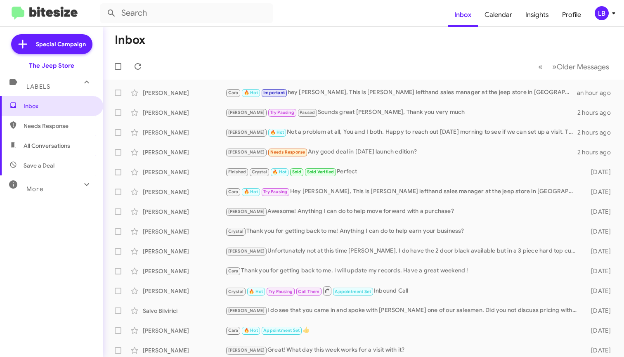
scroll to position [2, 0]
click at [428, 40] on mat-toolbar-row "Inbox" at bounding box center [363, 40] width 521 height 26
